Goal: Find contact information: Find contact information

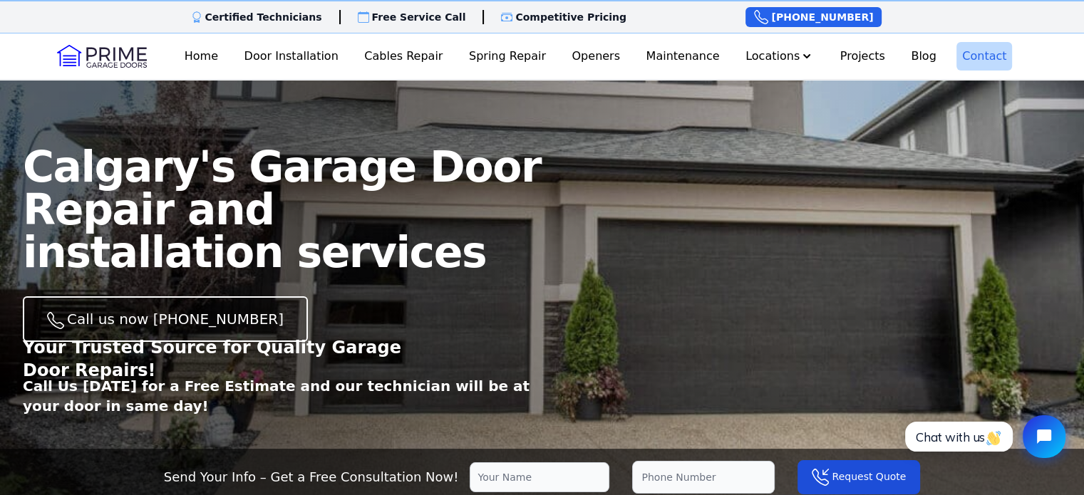
click at [970, 62] on link "Contact" at bounding box center [985, 56] width 56 height 29
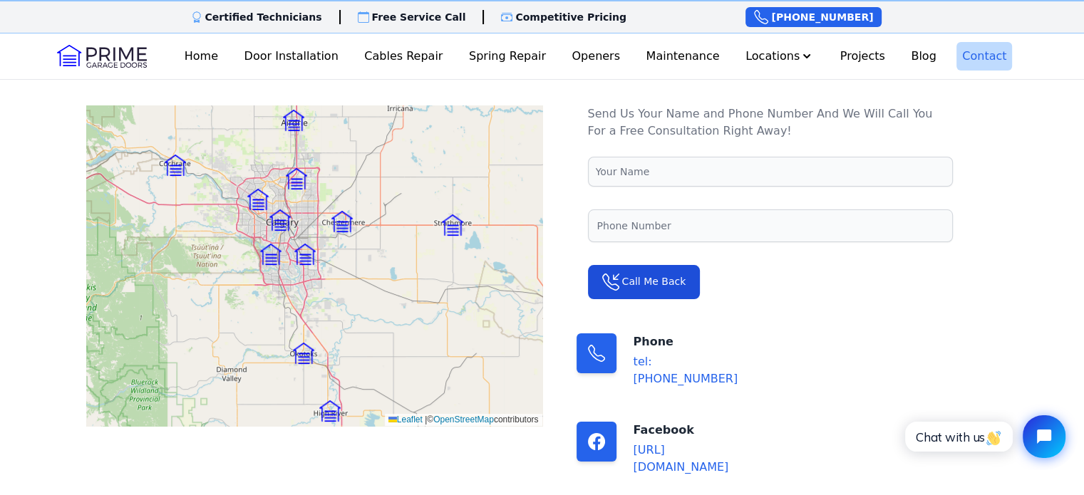
drag, startPoint x: 746, startPoint y: 364, endPoint x: 664, endPoint y: 367, distance: 82.7
click at [664, 367] on div "Phone tel:+14033898493" at bounding box center [657, 361] width 228 height 54
copy link "4033898493"
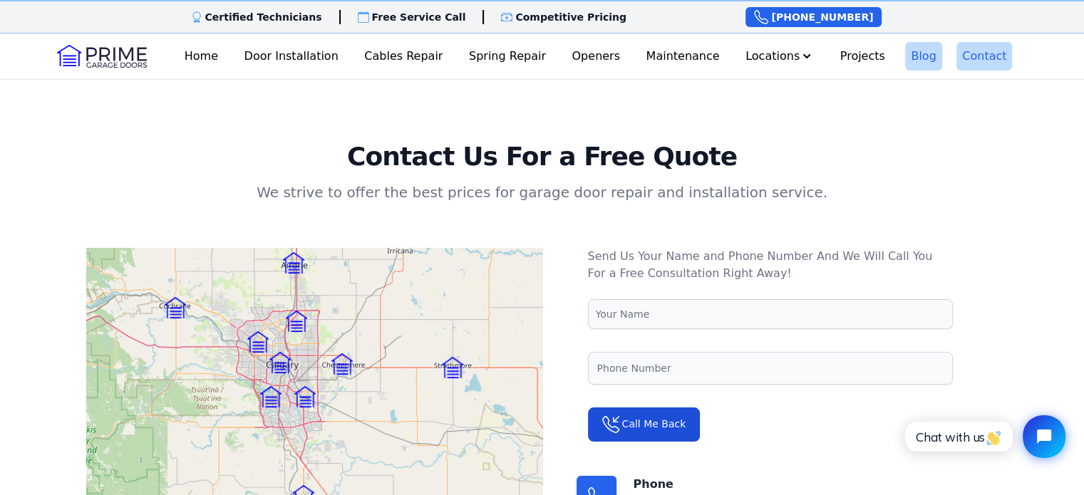
click at [905, 61] on link "Blog" at bounding box center [923, 56] width 36 height 29
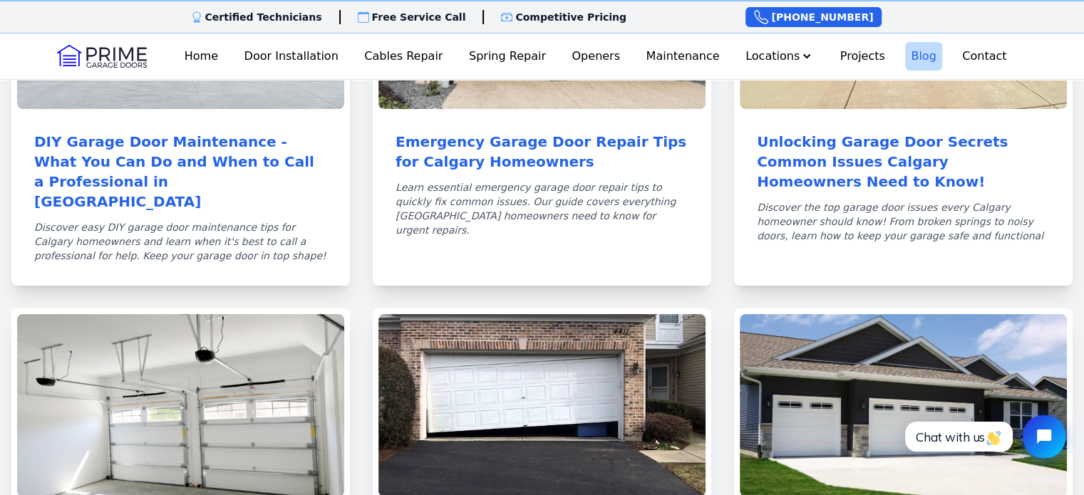
scroll to position [428, 0]
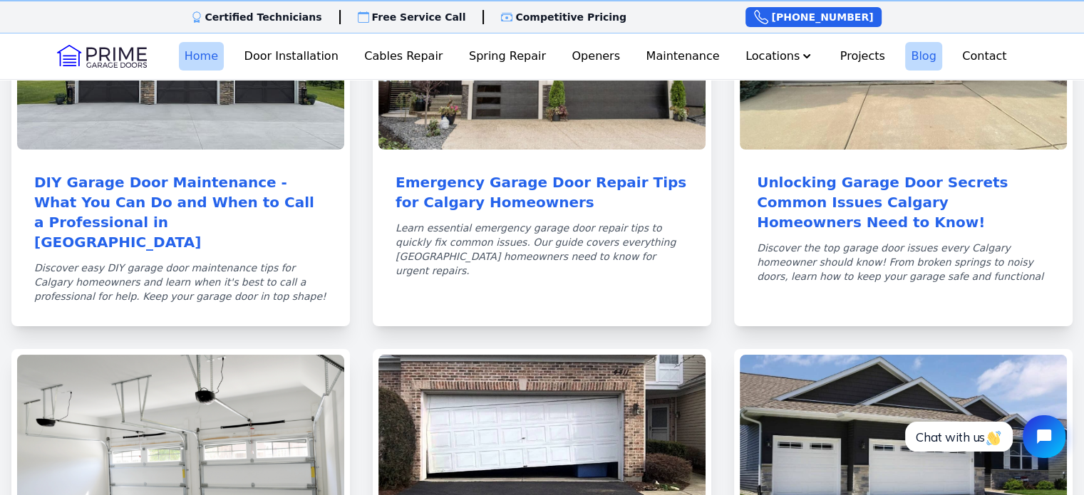
click at [203, 62] on link "Home" at bounding box center [201, 56] width 45 height 29
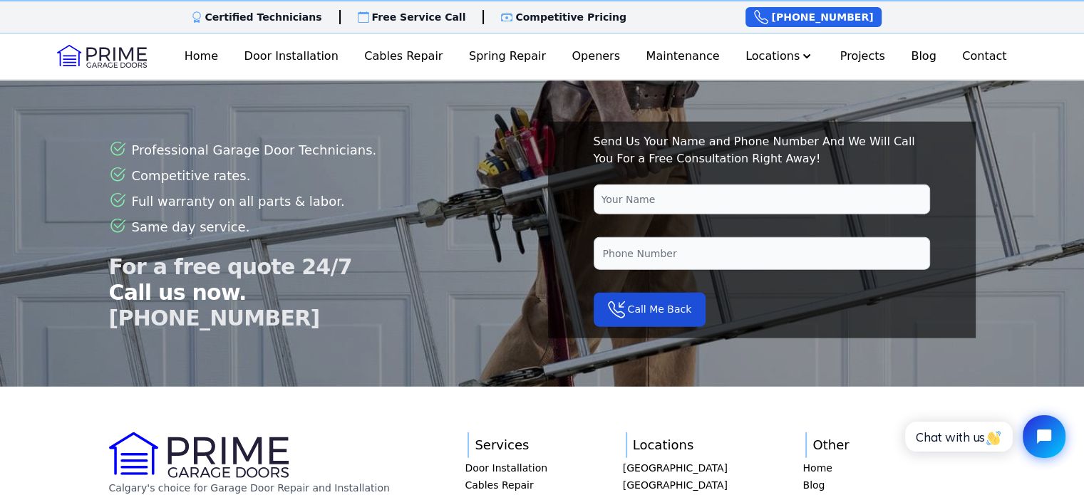
scroll to position [3701, 0]
